Goal: Task Accomplishment & Management: Manage account settings

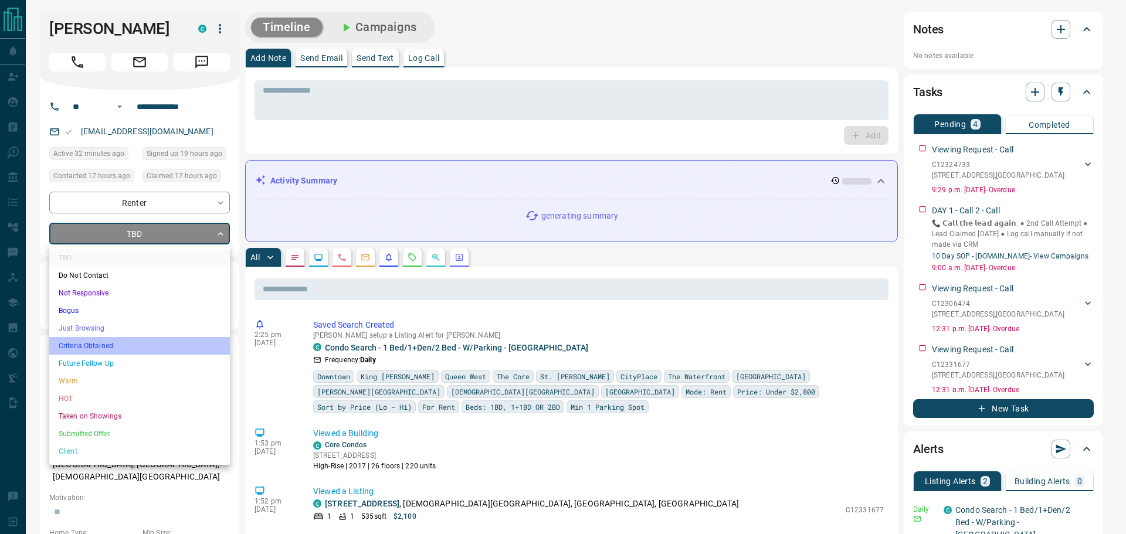
drag, startPoint x: 98, startPoint y: 341, endPoint x: 306, endPoint y: 323, distance: 208.4
click at [100, 341] on li "Criteria Obtained" at bounding box center [139, 346] width 181 height 18
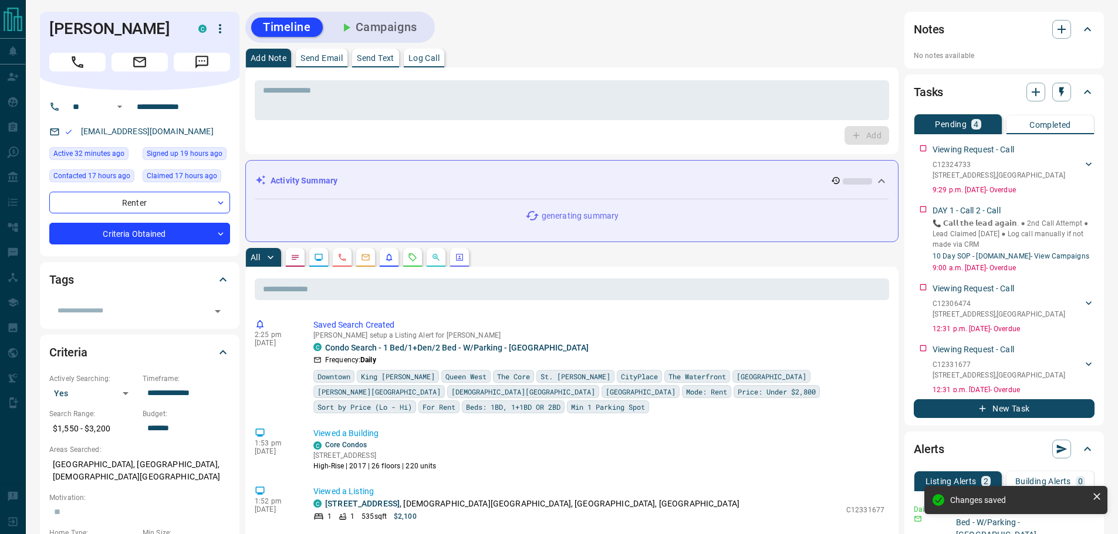
type input "*"
click at [368, 128] on div "Add" at bounding box center [572, 135] width 634 height 19
click at [360, 106] on textarea at bounding box center [572, 101] width 618 height 30
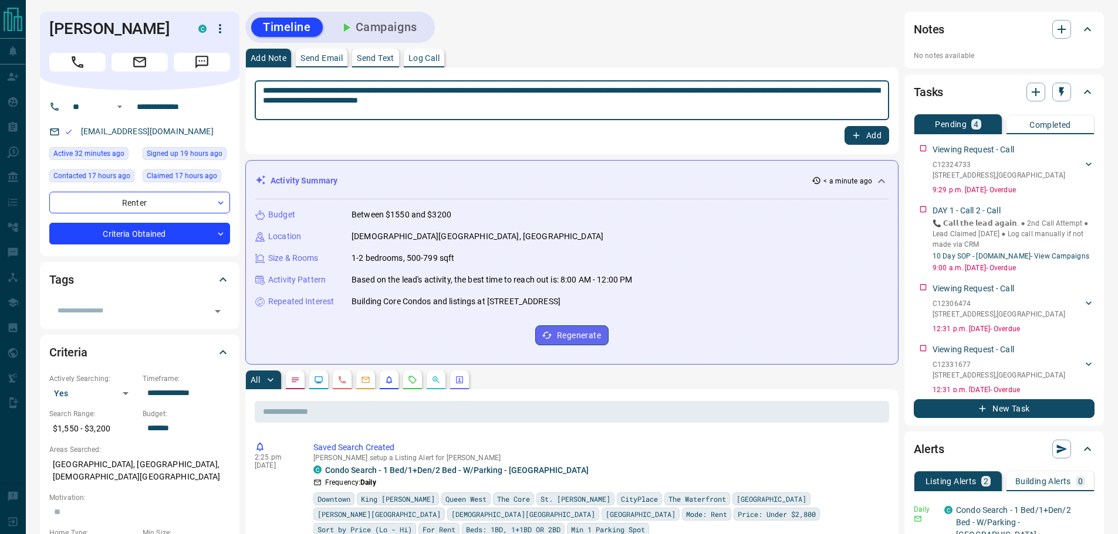
type textarea "**********"
click at [863, 138] on button "Add" at bounding box center [866, 135] width 45 height 19
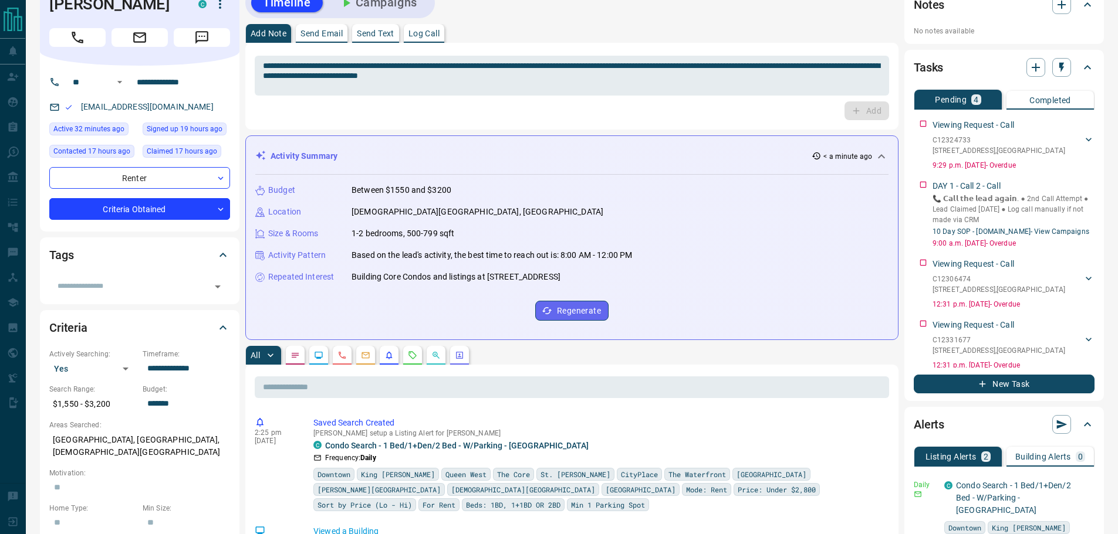
scroll to position [176, 0]
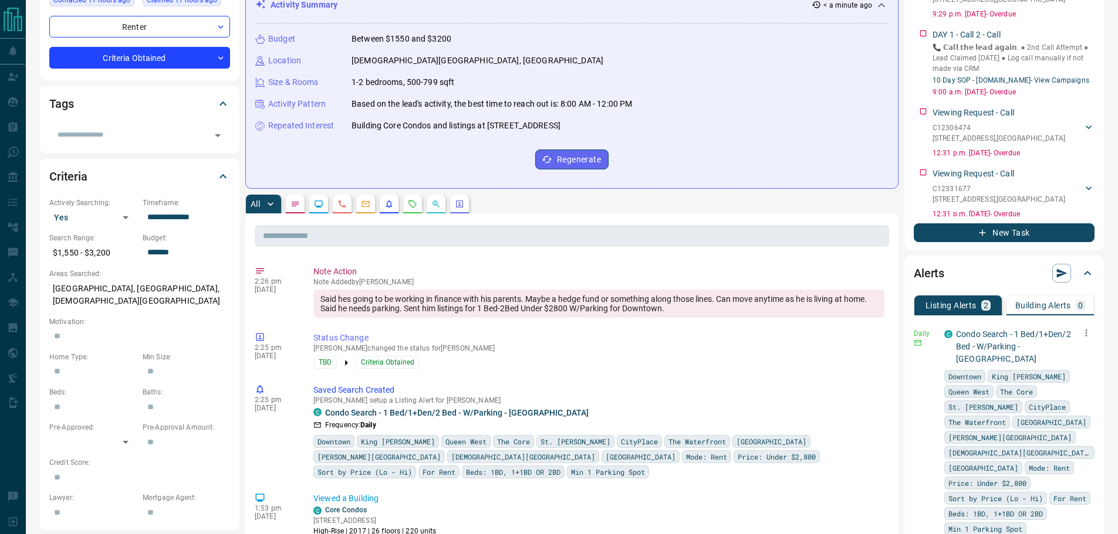
click at [1081, 332] on icon "button" at bounding box center [1086, 333] width 11 height 11
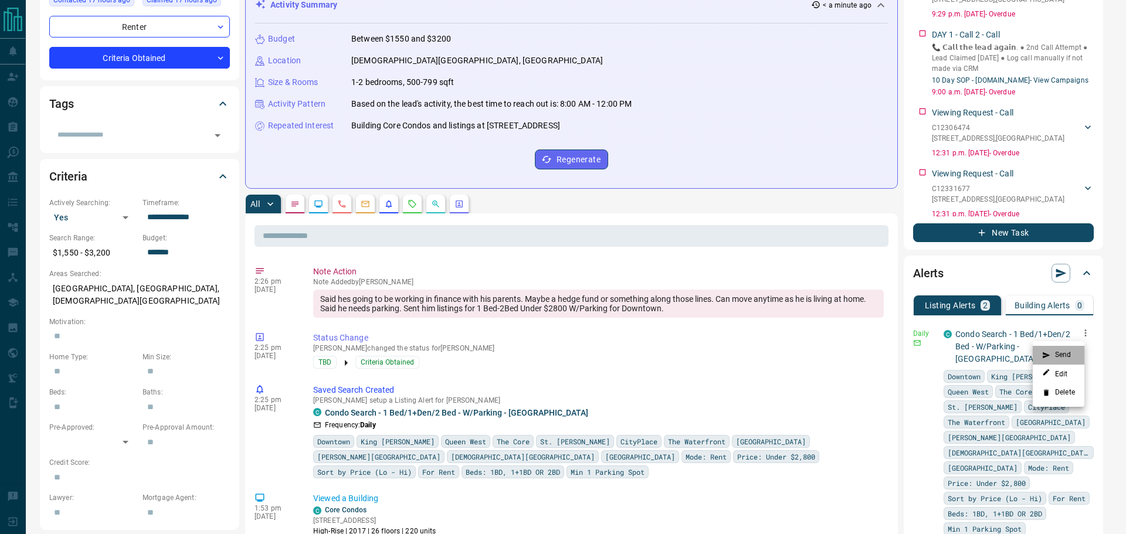
click at [1060, 355] on li "Send" at bounding box center [1059, 355] width 52 height 19
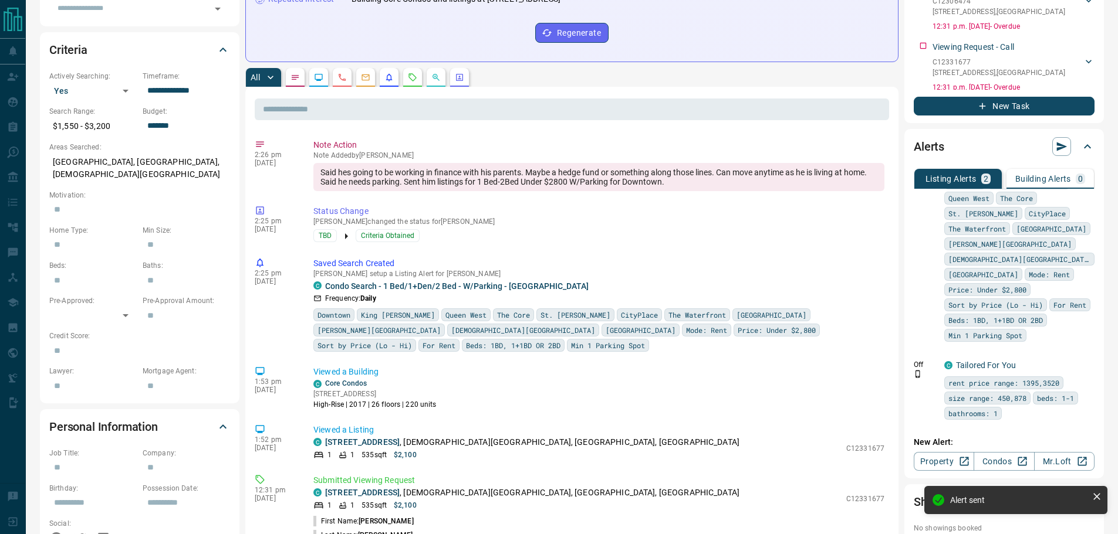
scroll to position [411, 0]
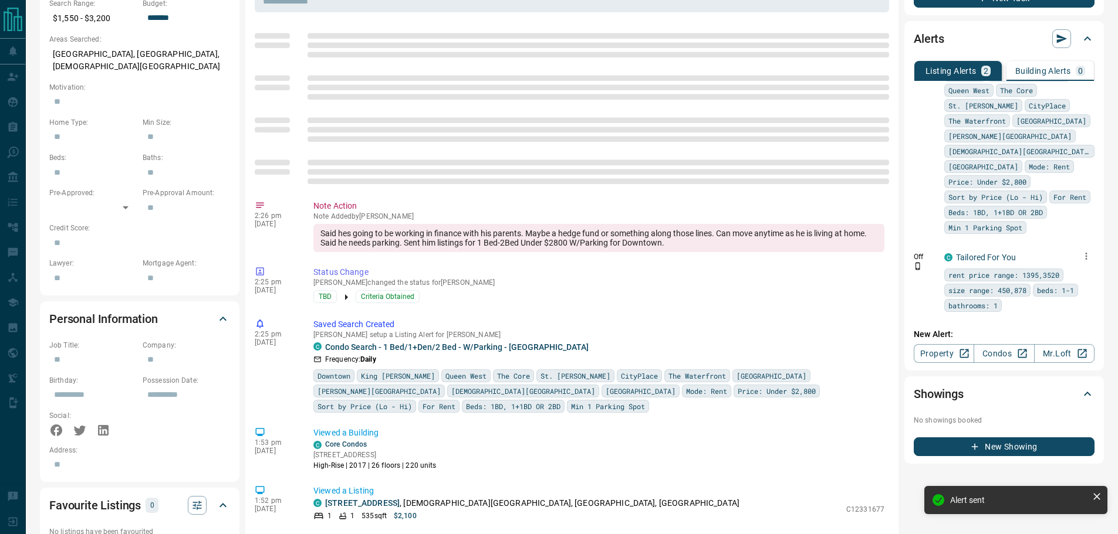
click at [1081, 260] on icon "button" at bounding box center [1086, 256] width 11 height 11
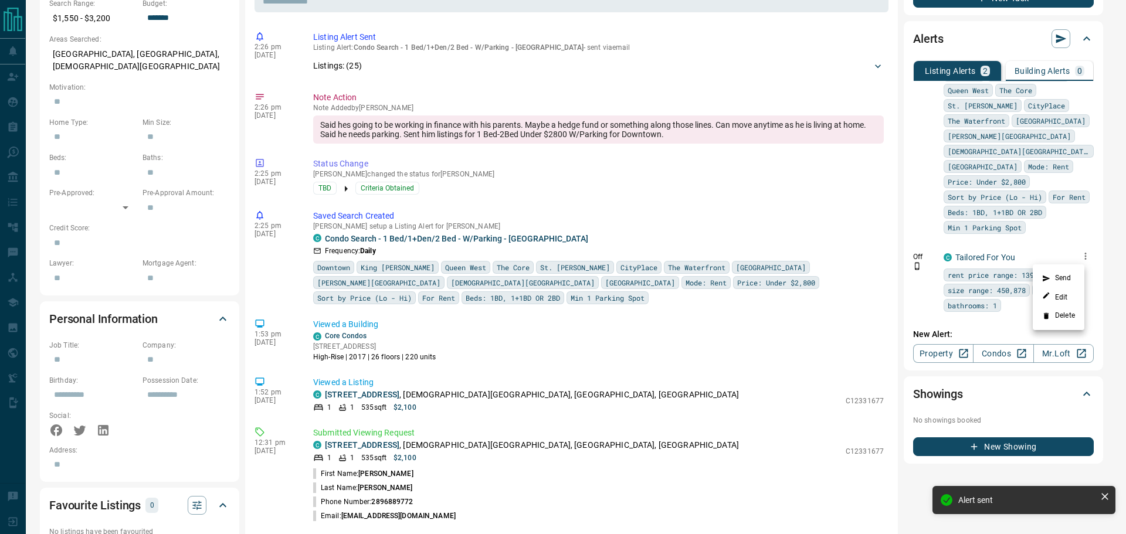
click at [1070, 314] on li "Delete" at bounding box center [1059, 316] width 52 height 19
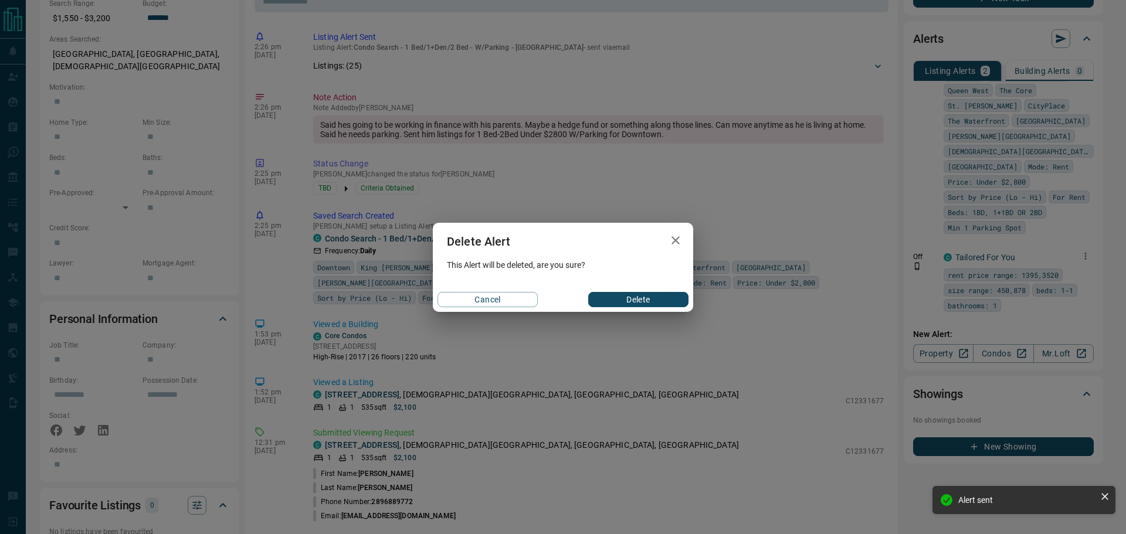
drag, startPoint x: 632, startPoint y: 302, endPoint x: 562, endPoint y: 262, distance: 80.9
click at [632, 301] on button "Delete" at bounding box center [638, 299] width 100 height 15
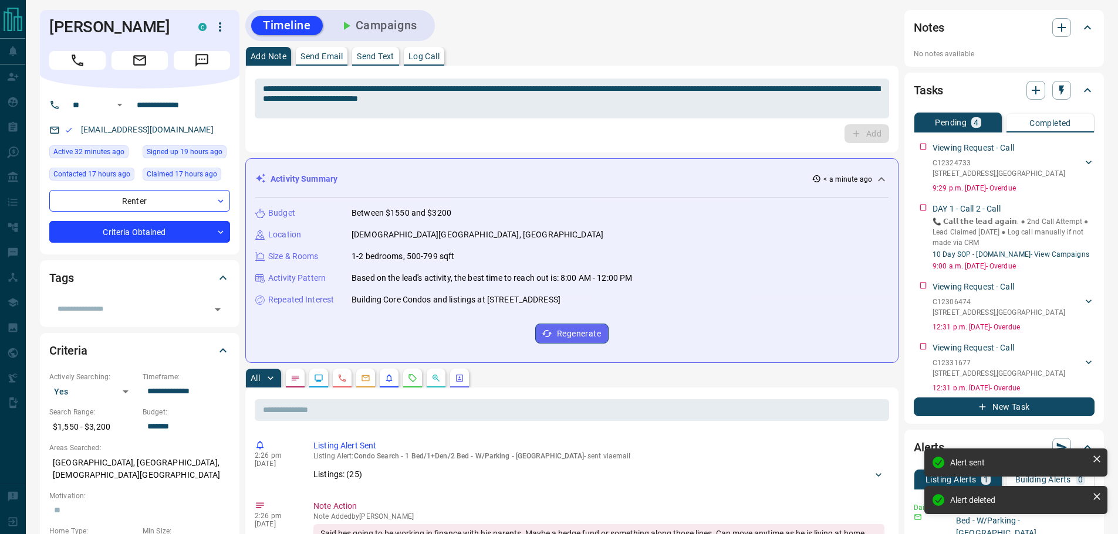
scroll to position [0, 0]
